Goal: Task Accomplishment & Management: Complete application form

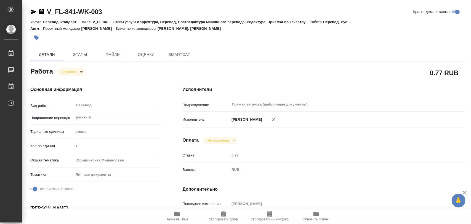
type textarea "x"
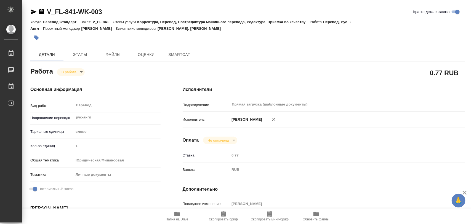
type textarea "x"
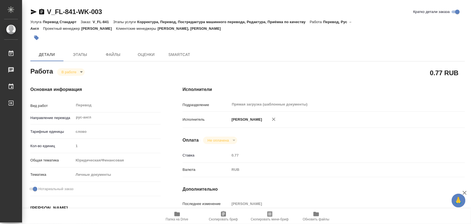
type textarea "x"
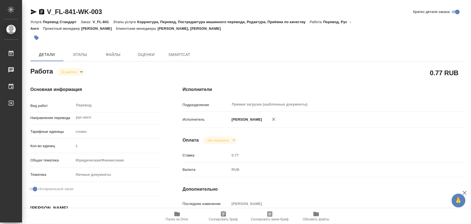
type textarea "x"
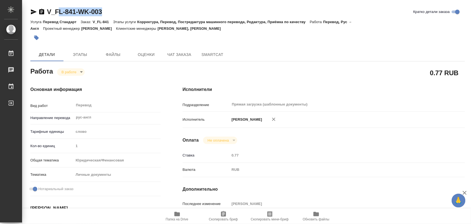
type textarea "x"
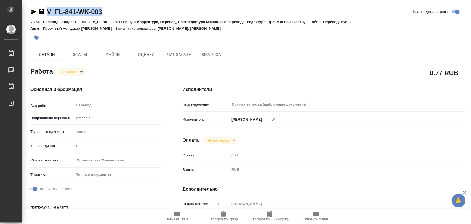
drag, startPoint x: 106, startPoint y: 11, endPoint x: 48, endPoint y: 11, distance: 58.0
click at [48, 11] on div "V_FL-841-WK-003 Кратко детали заказа" at bounding box center [247, 11] width 435 height 9
type textarea "x"
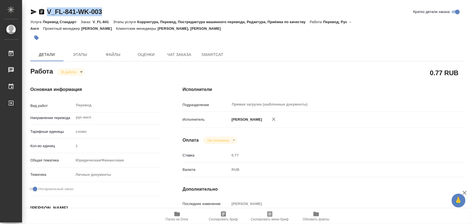
type textarea "x"
copy link "V_FL-841-WK-003"
type textarea "x"
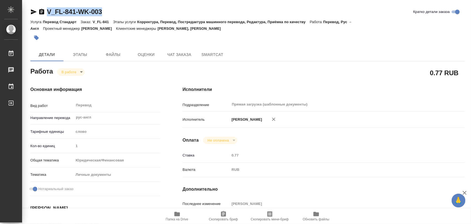
type textarea "x"
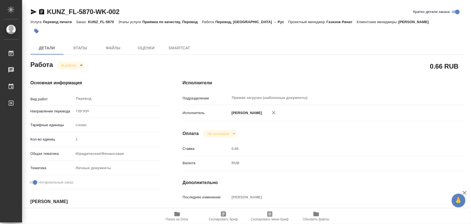
type textarea "x"
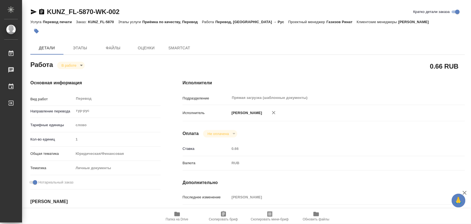
type textarea "x"
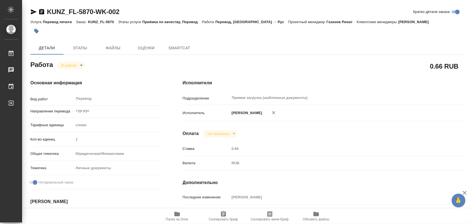
type textarea "x"
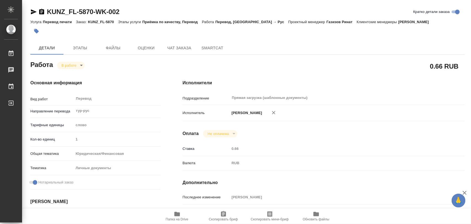
type textarea "x"
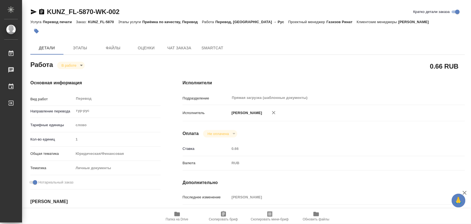
type textarea "x"
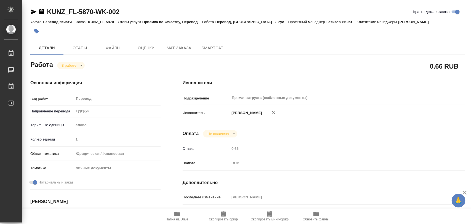
click at [38, 33] on icon "button" at bounding box center [37, 31] width 6 height 6
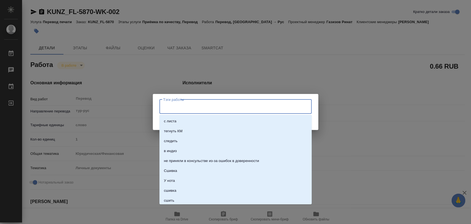
click at [213, 108] on input "Тэги работы" at bounding box center [230, 106] width 137 height 9
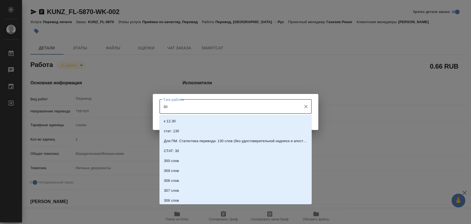
type input "3"
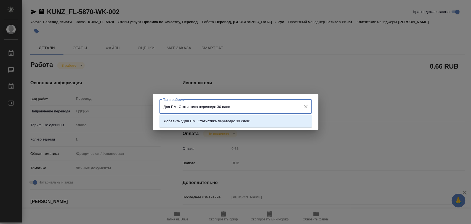
type input "Для ПМ. Статистика перевода: 30 слов."
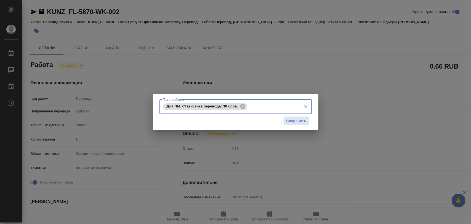
click at [306, 106] on icon "Очистить" at bounding box center [305, 106] width 3 height 3
click at [229, 109] on input "Тэги работы" at bounding box center [230, 106] width 137 height 9
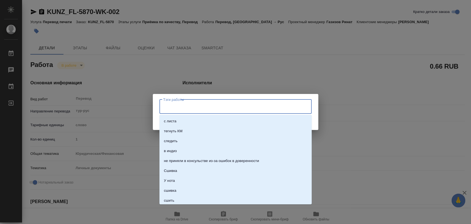
type input "Ж"
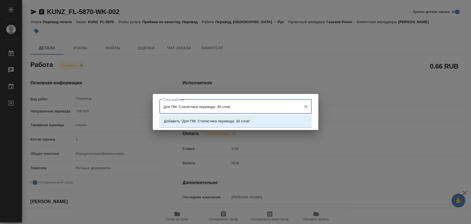
type input "Для ПМ. Статистика перевода: 30 слов."
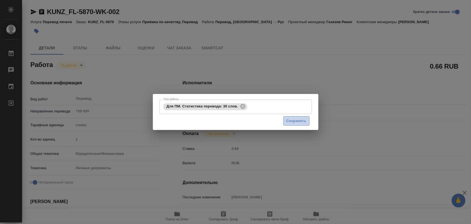
click at [290, 123] on span "Сохранить" at bounding box center [297, 121] width 20 height 6
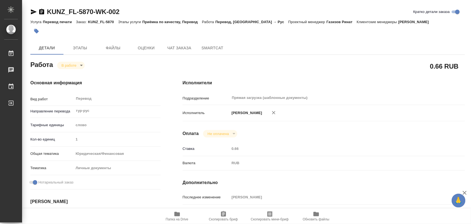
type input "inProgress"
type textarea "Перевод"
type textarea "x"
type input "тур-рус"
type input "5a8b1489cc6b4906c91bfd90"
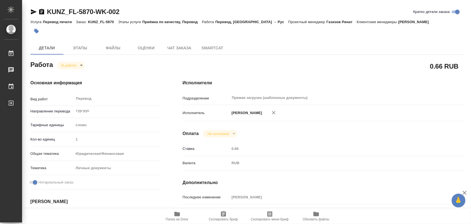
type input "1"
type input "yr-fn"
type input "5a8b8b956a9677013d343cfe"
checkbox input "true"
type input "02.09.2025 13:54"
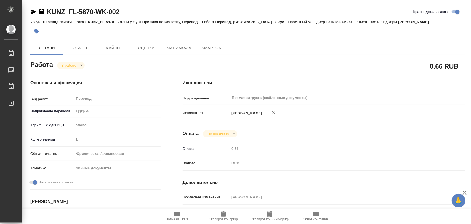
type input "02.09.2025 14:00"
type input "03.09.2025 10:00"
type input "Прямая загрузка (шаблонные документы)"
type input "notPayed"
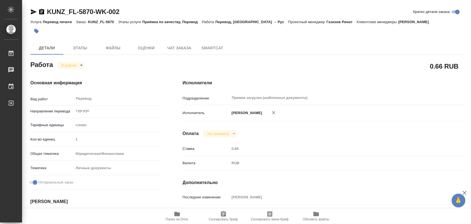
type input "0.66"
type input "RUB"
type input "[PERSON_NAME]"
type textarea "x"
type textarea "/Clients/FL_KUNZ/Orders/KUNZ_FL-5870/Translated/KUNZ_FL-5870-WK-002"
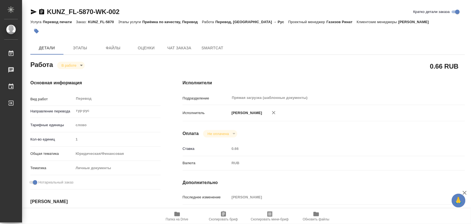
type textarea "x"
type input "KUNZ_FL-5870"
type input "Перевод печати"
type input "Приёмка по качеству, Перевод"
type input "[PERSON_NAME]"
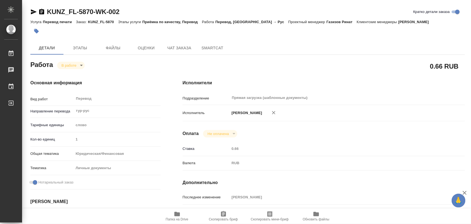
type input "/Clients/FL_KUNZ/Orders/KUNZ_FL-5870"
type textarea "x"
type textarea "печать тур-рус, под нот"
type textarea "x"
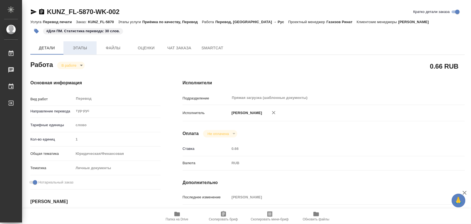
type textarea "x"
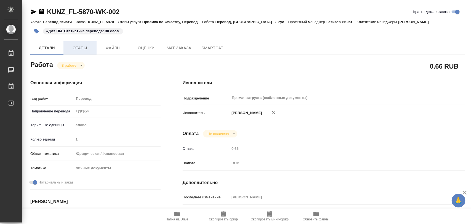
type textarea "x"
click at [75, 43] on button "Этапы" at bounding box center [79, 47] width 33 height 13
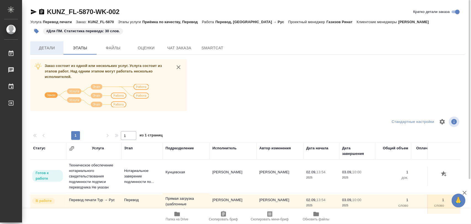
click at [50, 49] on span "Детали" at bounding box center [47, 48] width 26 height 7
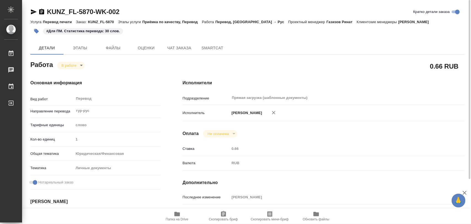
type textarea "x"
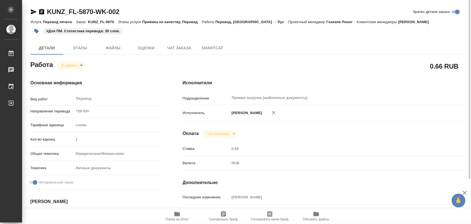
type textarea "x"
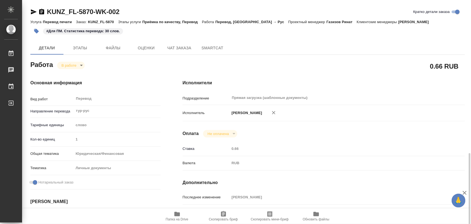
scroll to position [104, 0]
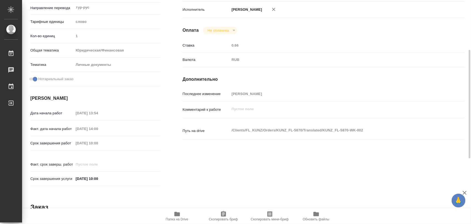
type textarea "x"
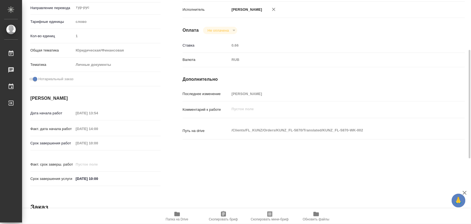
click at [179, 214] on icon "button" at bounding box center [177, 214] width 6 height 4
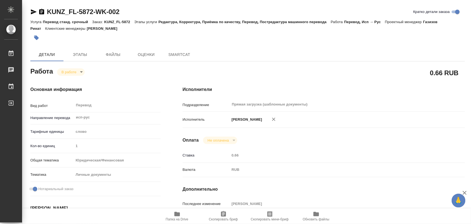
type textarea "x"
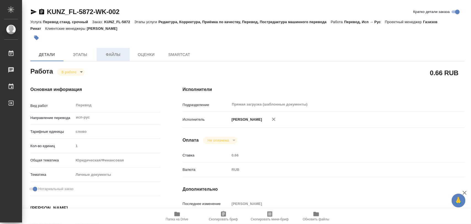
type textarea "x"
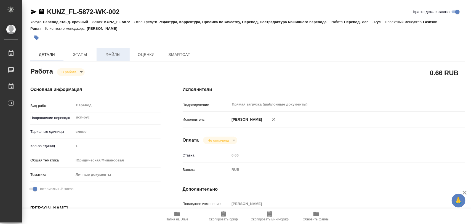
type textarea "x"
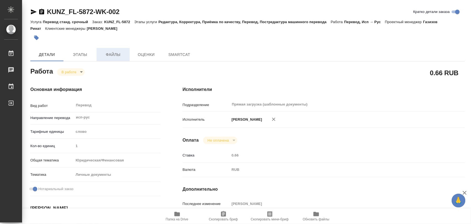
type textarea "x"
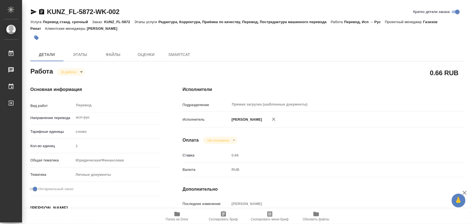
type textarea "x"
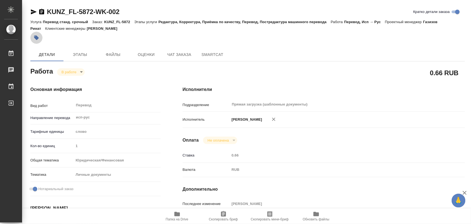
click at [33, 37] on button "button" at bounding box center [36, 38] width 12 height 12
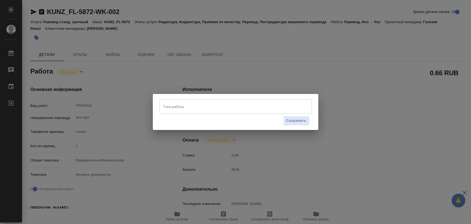
type textarea "x"
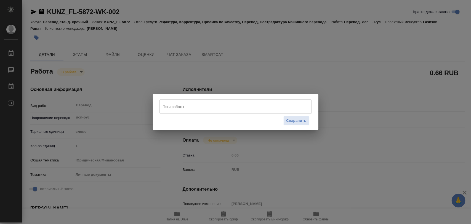
click at [189, 104] on input "Тэги работы" at bounding box center [230, 106] width 137 height 9
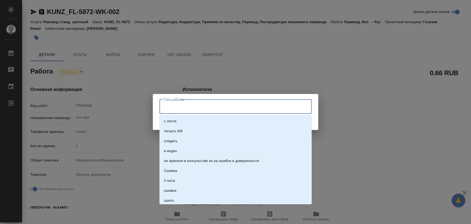
type input "7"
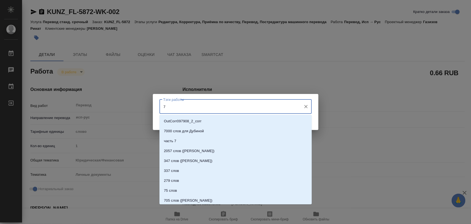
type textarea "x"
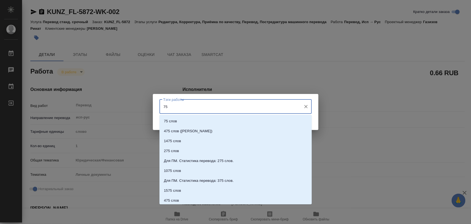
type input "7"
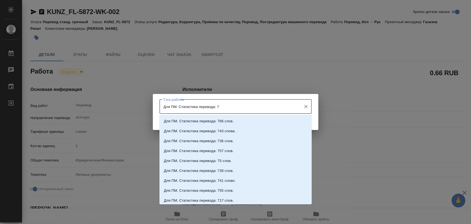
type input "Для ПМ. Статистика перевода: 75"
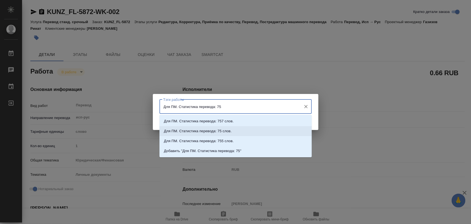
click at [219, 129] on p "Для ПМ. Статистика перевода: 75 слов." at bounding box center [198, 132] width 68 height 6
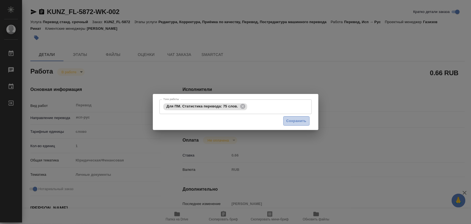
click at [291, 120] on span "Сохранить" at bounding box center [297, 121] width 20 height 6
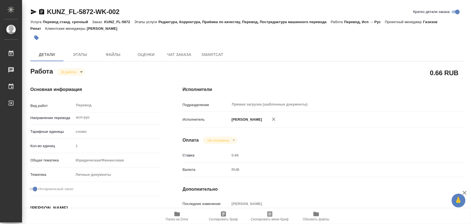
type input "inProgress"
type textarea "Перевод"
type textarea "x"
type input "исп-рус"
type input "5a8b1489cc6b4906c91bfd90"
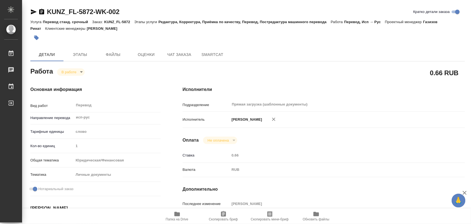
type input "1"
type input "yr-fn"
type input "5a8b8b956a9677013d343cfe"
checkbox input "true"
type input "02.09.2025 16:00"
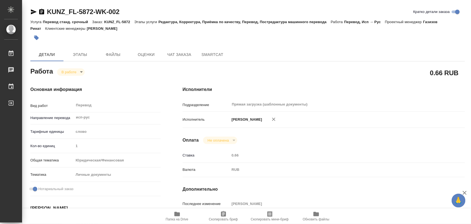
type input "02.09.2025 17:07"
type input "03.09.2025 12:00"
type input "Прямая загрузка (шаблонные документы)"
type input "notPayed"
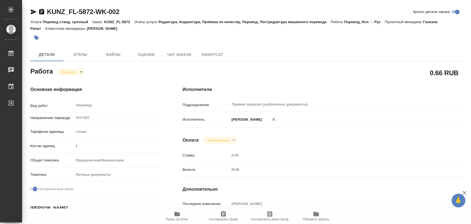
type input "0.66"
type input "RUB"
type input "[PERSON_NAME]"
type textarea "x"
type textarea "/Clients/FL_KUNZ/Orders/KUNZ_FL-5872/Translated/KUNZ_FL-5872-WK-002"
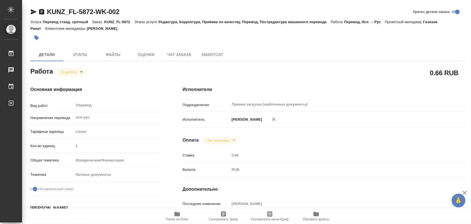
type textarea "x"
type input "KUNZ_FL-5872"
type input "Перевод станд. срочный"
type input "Редактура, Корректура, Приёмка по качеству, Перевод, Постредактура машинного пе…"
type input "[PERSON_NAME]"
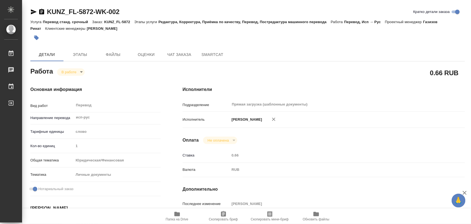
type input "/Clients/FL_KUNZ/Orders/KUNZ_FL-5872"
type textarea "x"
type textarea "внж исп-рус, под нот, для доверки"
type textarea "x"
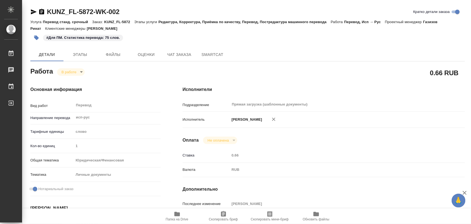
type textarea "x"
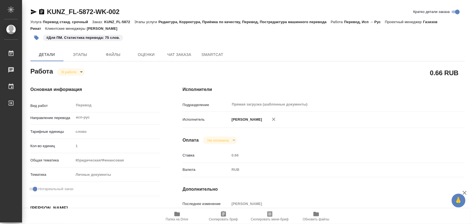
type textarea "x"
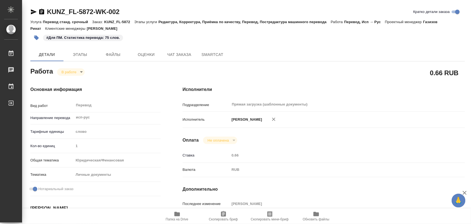
type textarea "x"
click at [180, 213] on icon "button" at bounding box center [177, 214] width 7 height 7
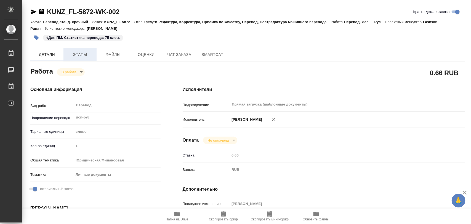
click at [82, 55] on span "Этапы" at bounding box center [80, 54] width 26 height 7
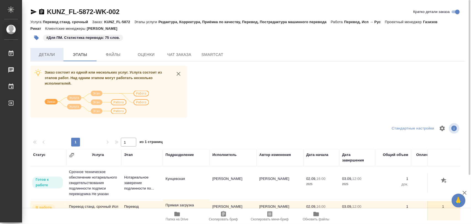
click at [51, 53] on span "Детали" at bounding box center [47, 54] width 26 height 7
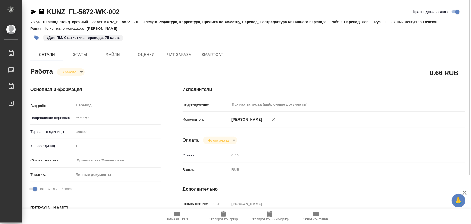
type textarea "x"
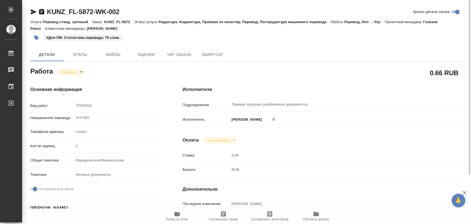
type textarea "x"
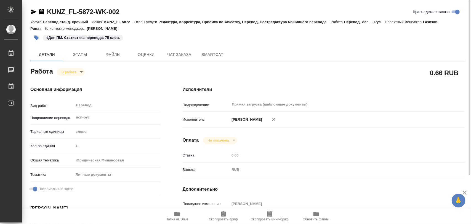
type textarea "x"
